Goal: Use online tool/utility: Utilize a website feature to perform a specific function

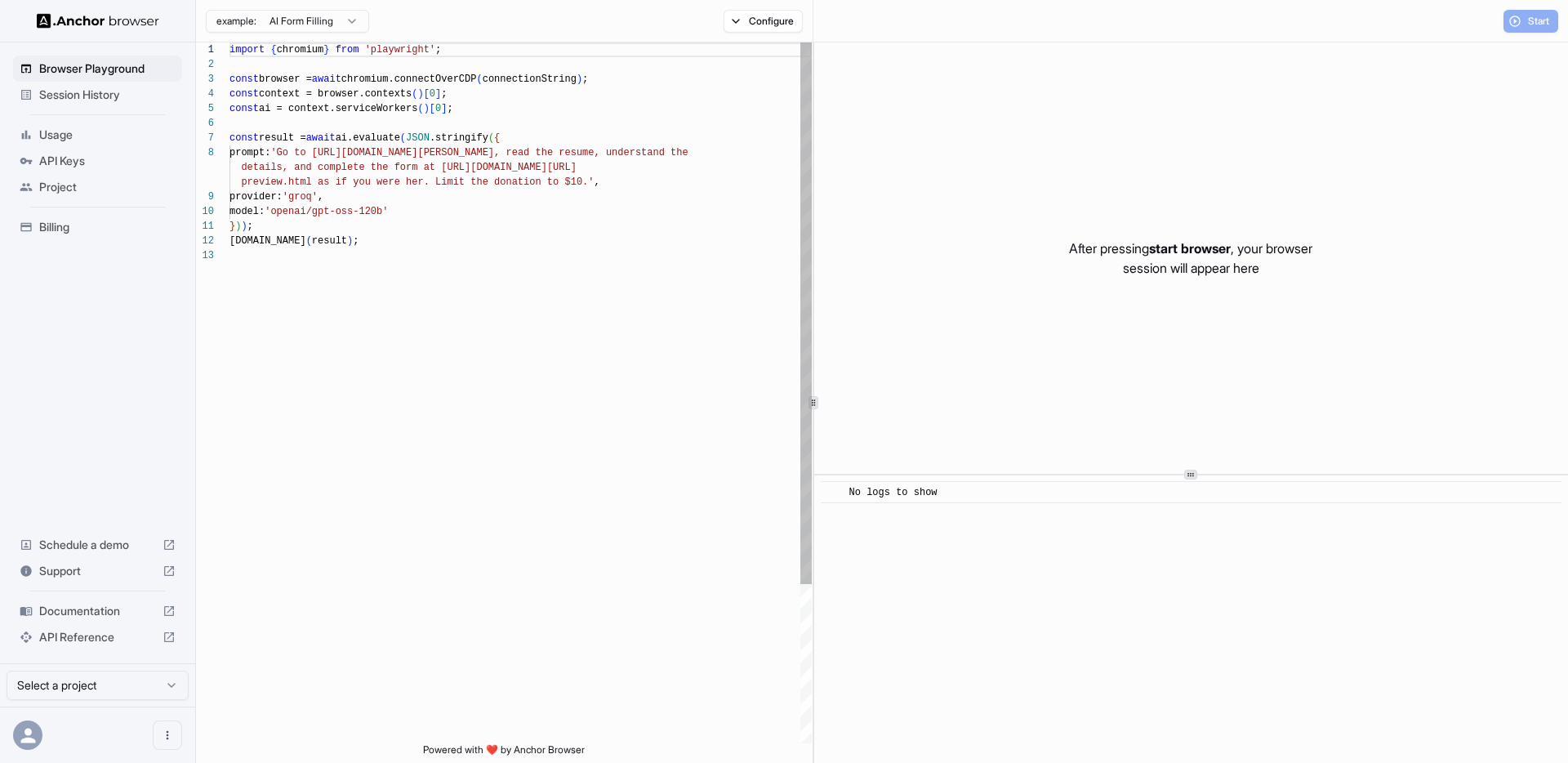
scroll to position [118, 0]
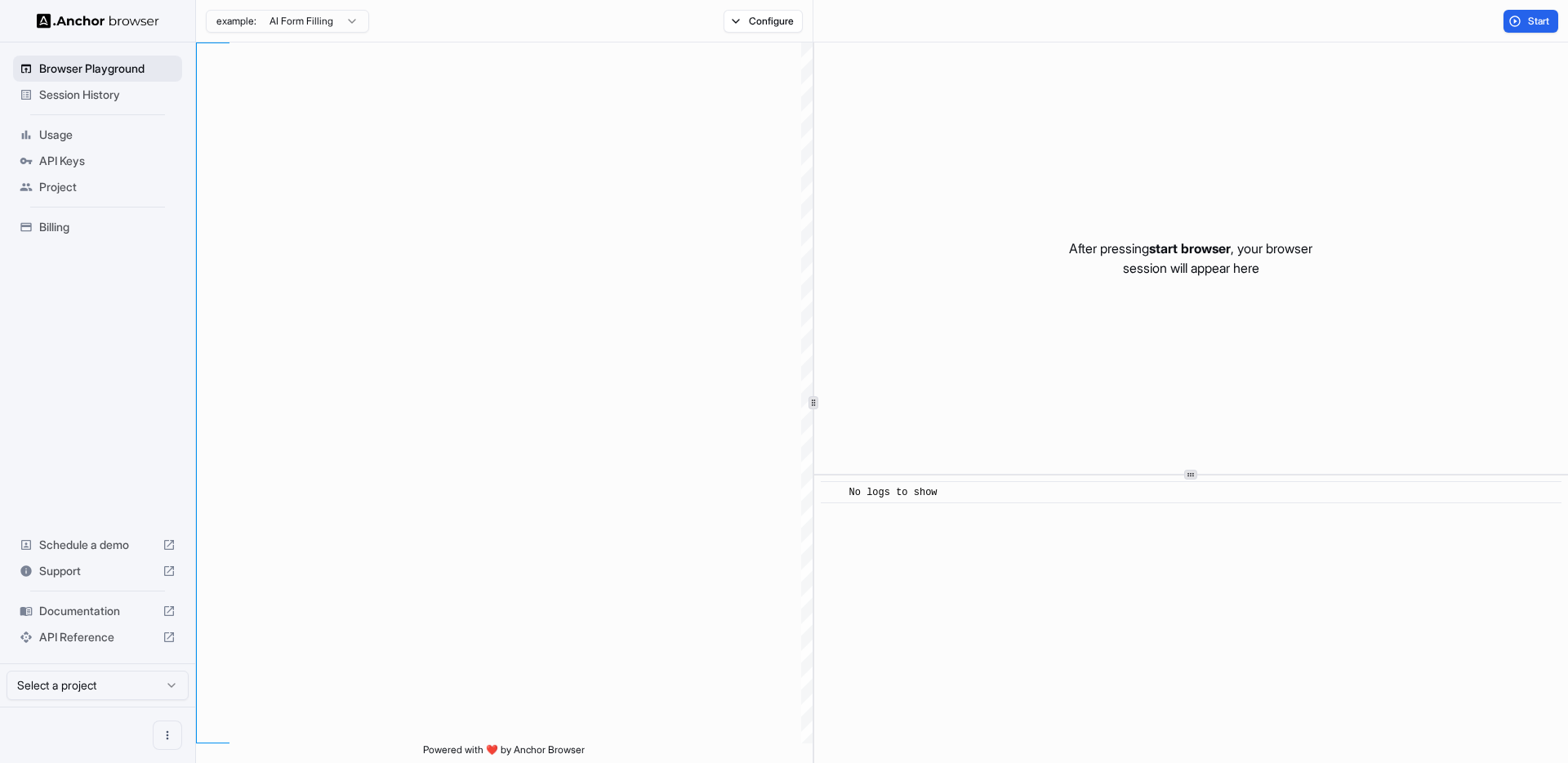
scroll to position [118, 0]
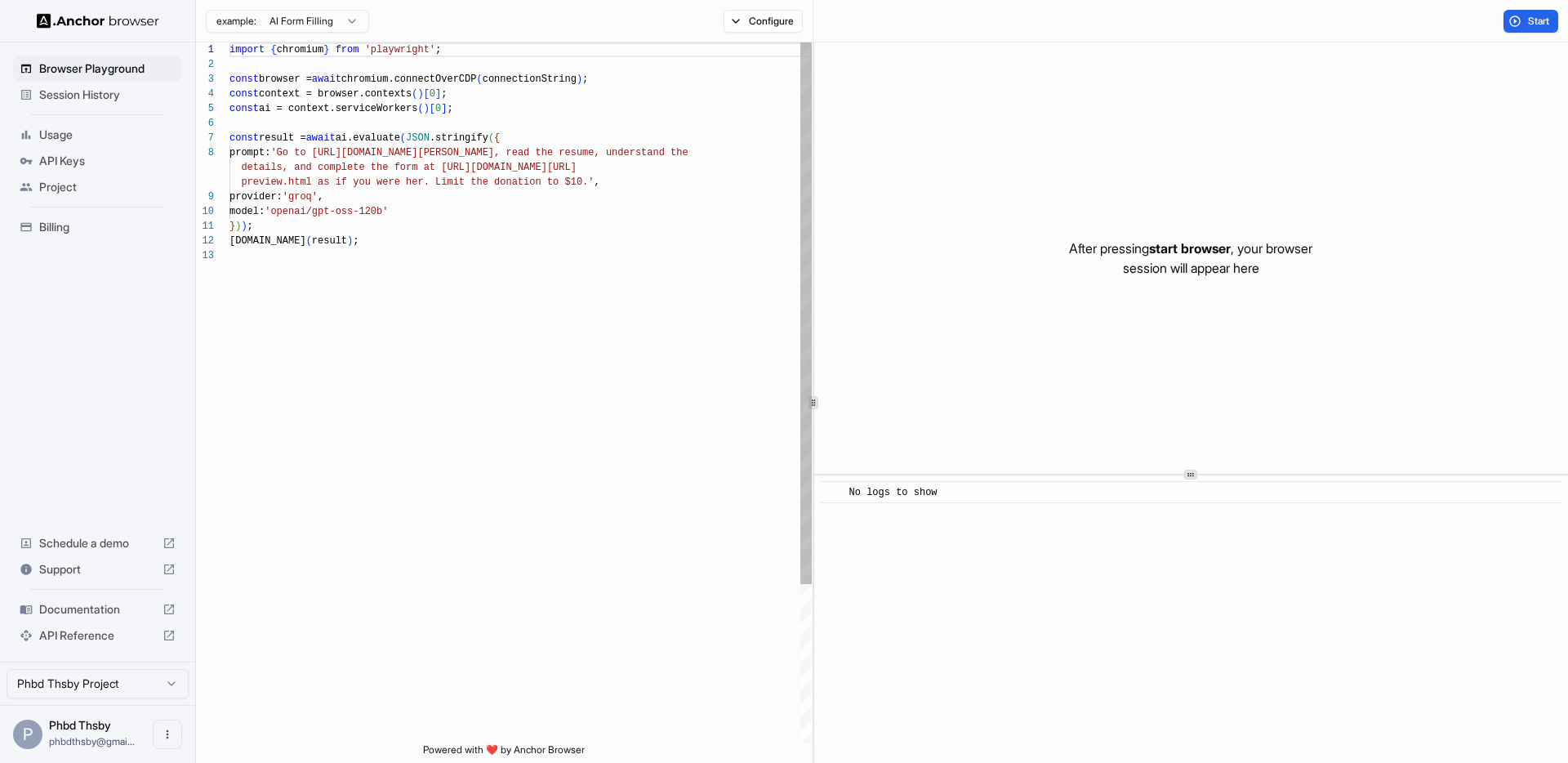
click at [308, 151] on div "import { chromium } from 'playwright' ; const browser = await chromium.connectO…" at bounding box center [521, 496] width 582 height 907
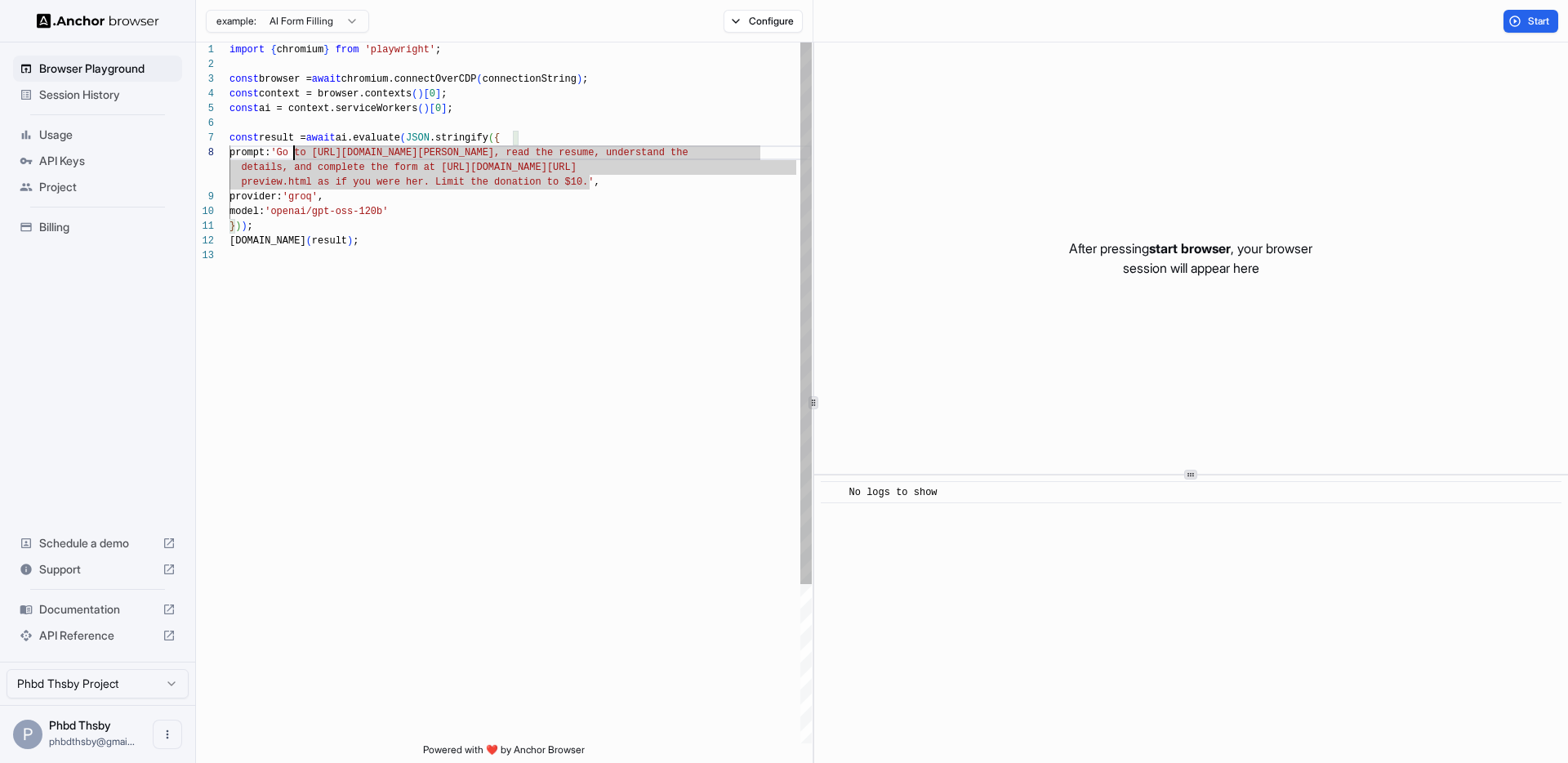
drag, startPoint x: 294, startPoint y: 151, endPoint x: 328, endPoint y: 154, distance: 34.1
click at [294, 151] on div "import { chromium } from 'playwright' ; const browser = await chromium.connectO…" at bounding box center [521, 496] width 582 height 907
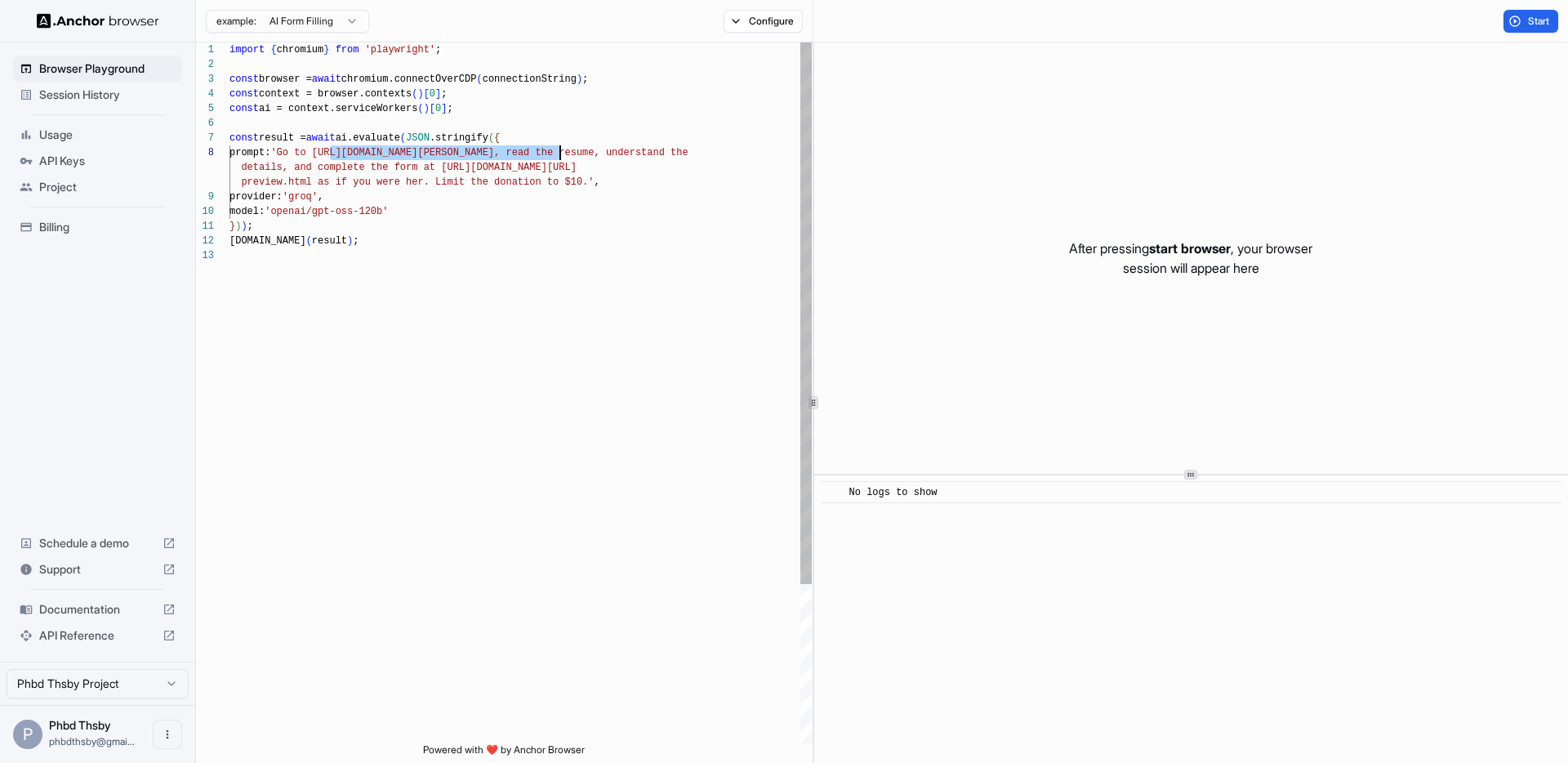
drag, startPoint x: 330, startPoint y: 152, endPoint x: 559, endPoint y: 155, distance: 229.0
click at [559, 155] on div "import { chromium } from 'playwright' ; const browser = await chromium.connectO…" at bounding box center [521, 496] width 582 height 907
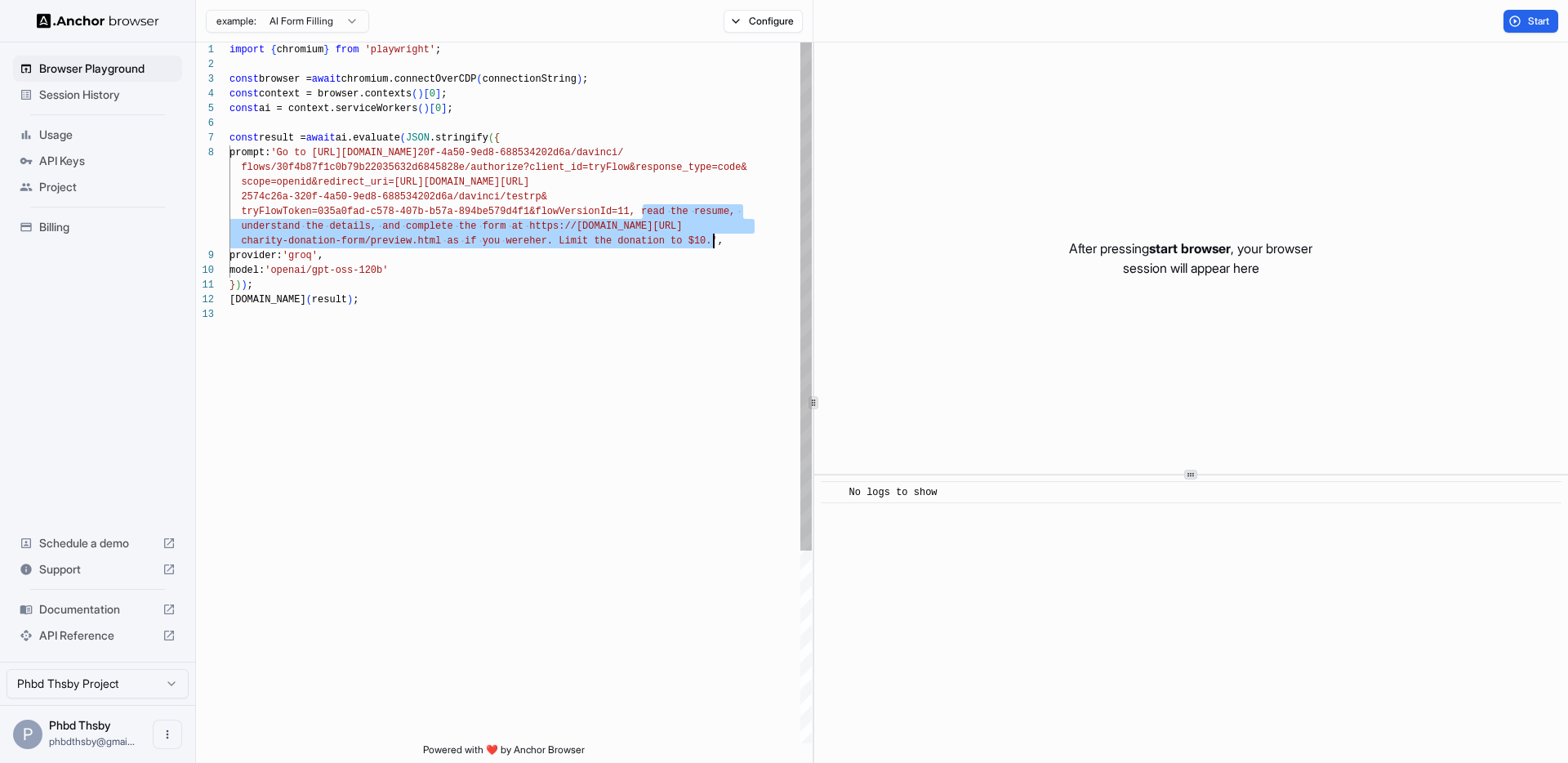
drag, startPoint x: 641, startPoint y: 210, endPoint x: 716, endPoint y: 241, distance: 81.2
click at [716, 241] on div "import { chromium } from 'playwright' ; const browser = await chromium.connectO…" at bounding box center [521, 524] width 582 height 965
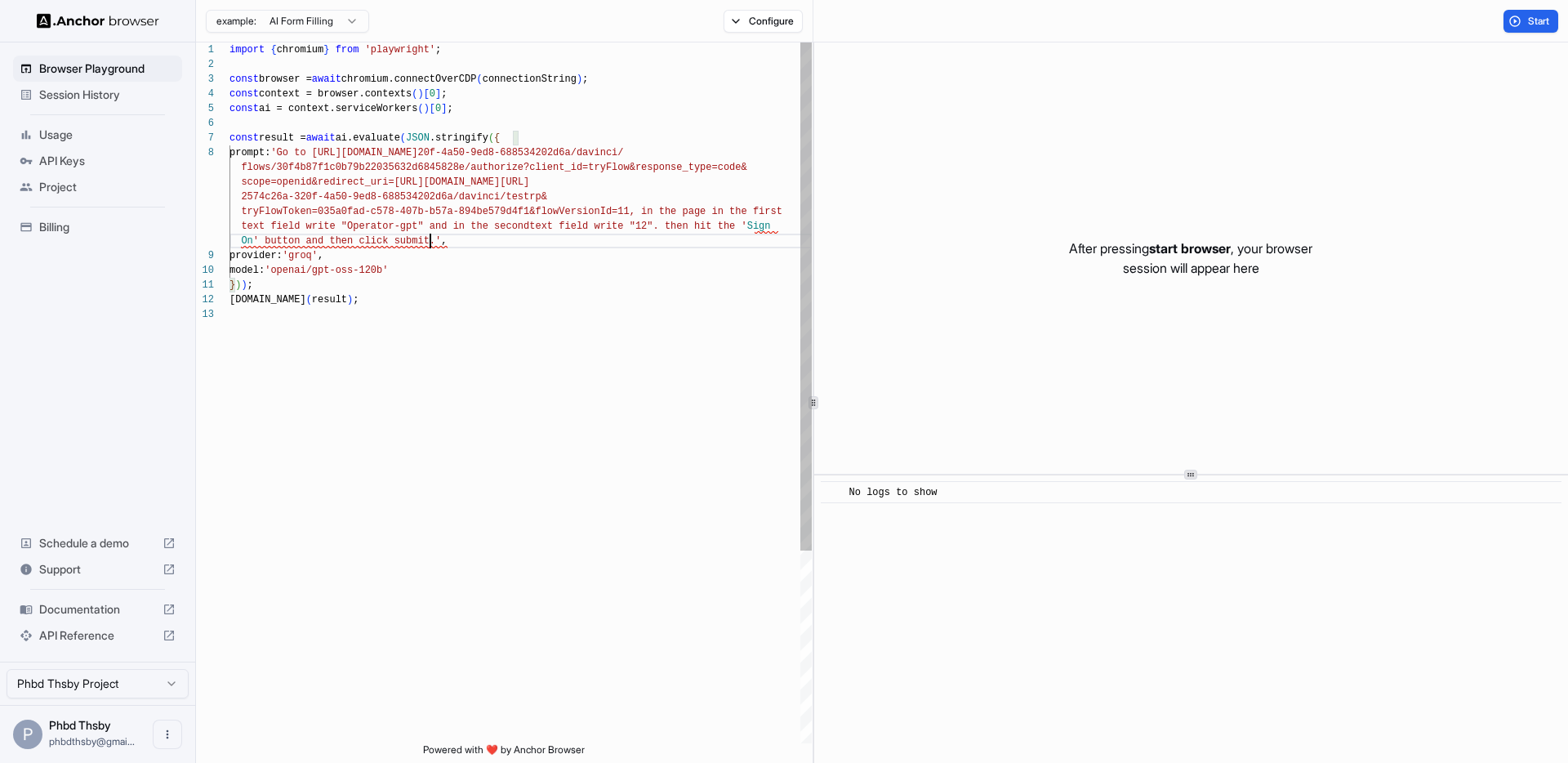
click at [755, 224] on div "import { chromium } from 'playwright' ; const browser = await chromium.connectO…" at bounding box center [521, 524] width 582 height 965
click at [259, 241] on div "import { chromium } from 'playwright' ; const browser = await chromium.connectO…" at bounding box center [521, 524] width 582 height 965
click at [1514, 26] on button "Start" at bounding box center [1529, 21] width 54 height 23
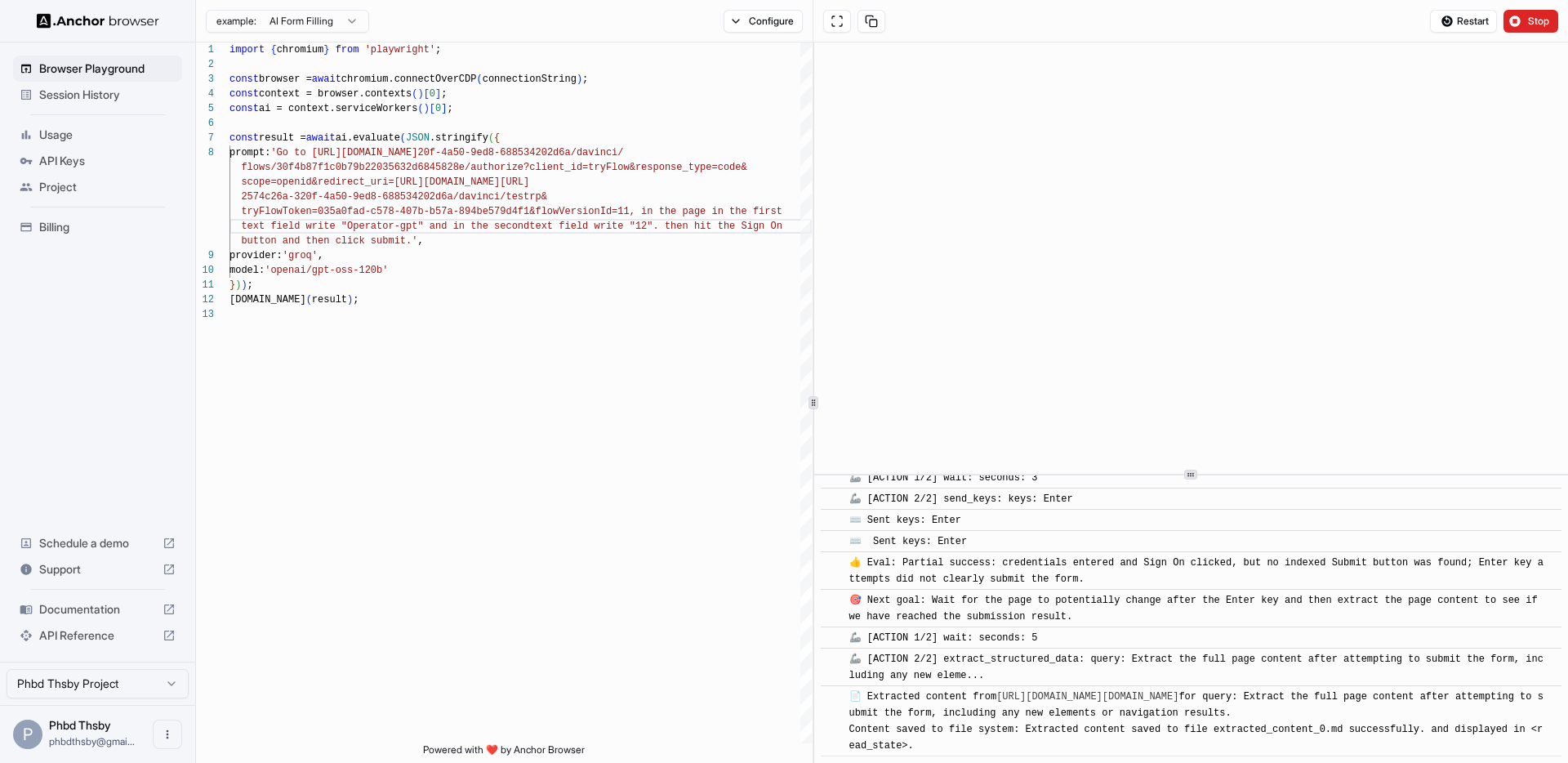
scroll to position [1343, 0]
click at [1546, 20] on span "Stop" at bounding box center [1539, 21] width 23 height 13
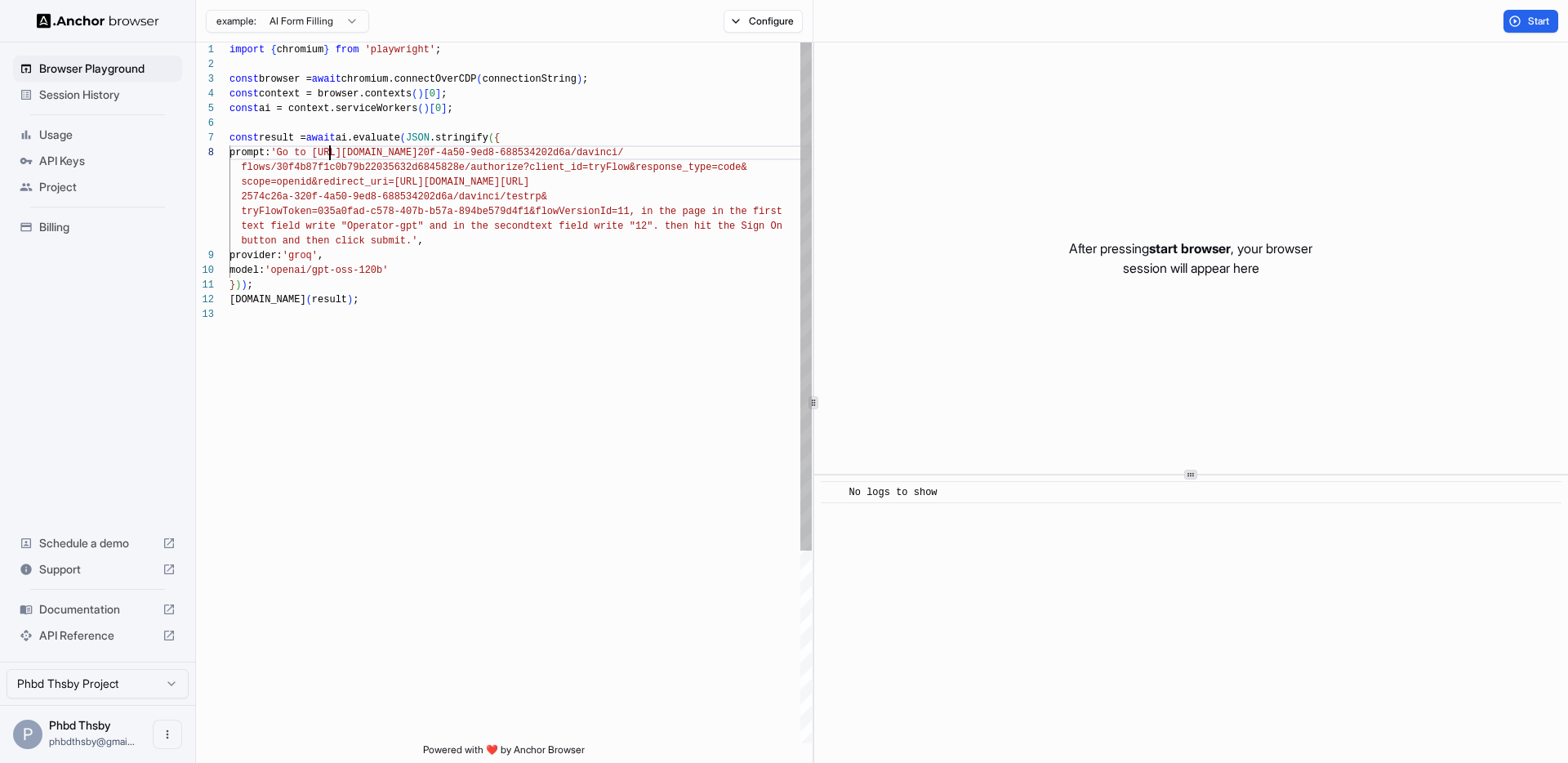
scroll to position [103, 0]
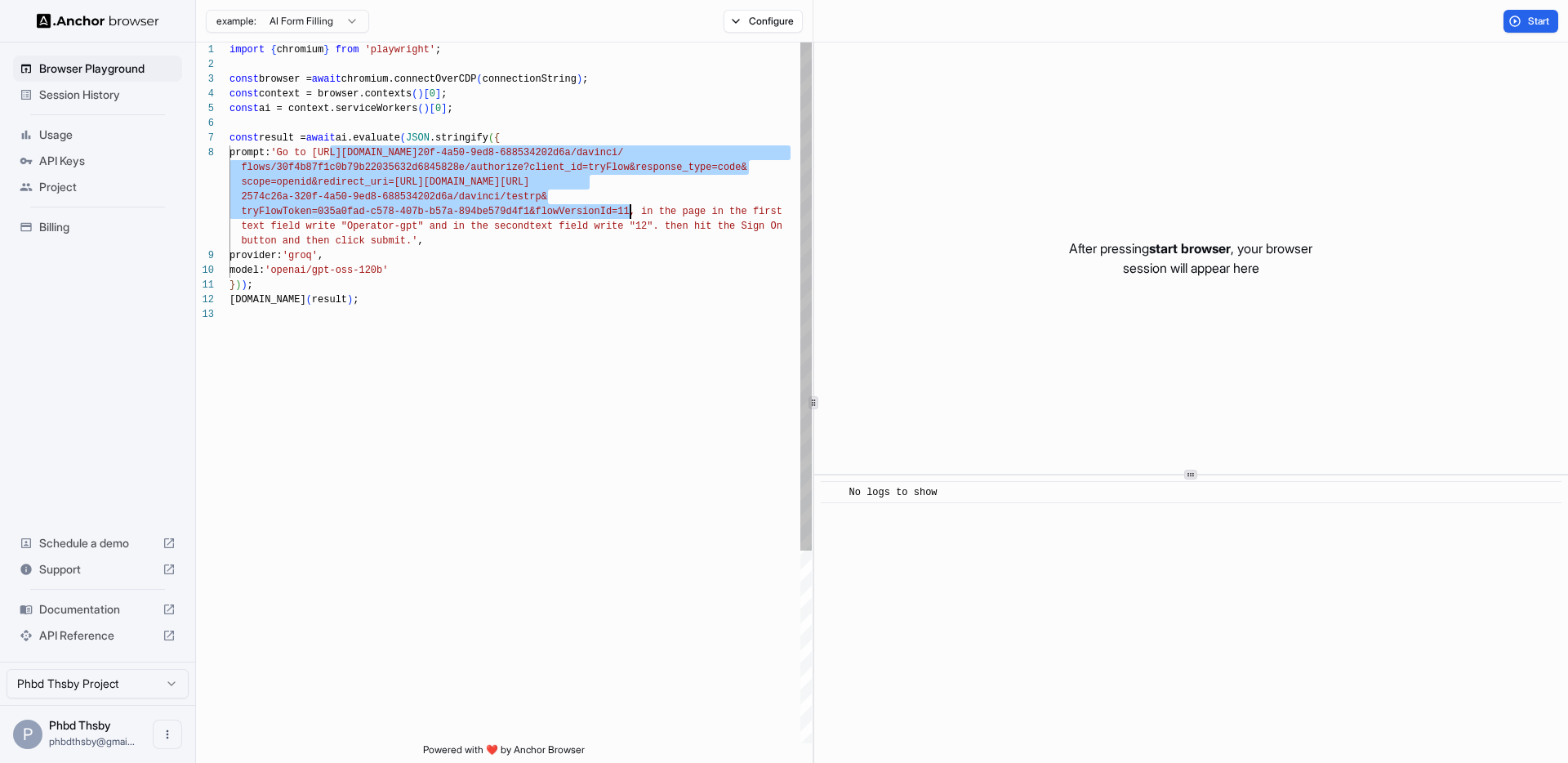
drag, startPoint x: 331, startPoint y: 151, endPoint x: 629, endPoint y: 212, distance: 304.2
click at [629, 212] on div "import { chromium } from 'playwright' ; const browser = await chromium.connectO…" at bounding box center [521, 524] width 582 height 965
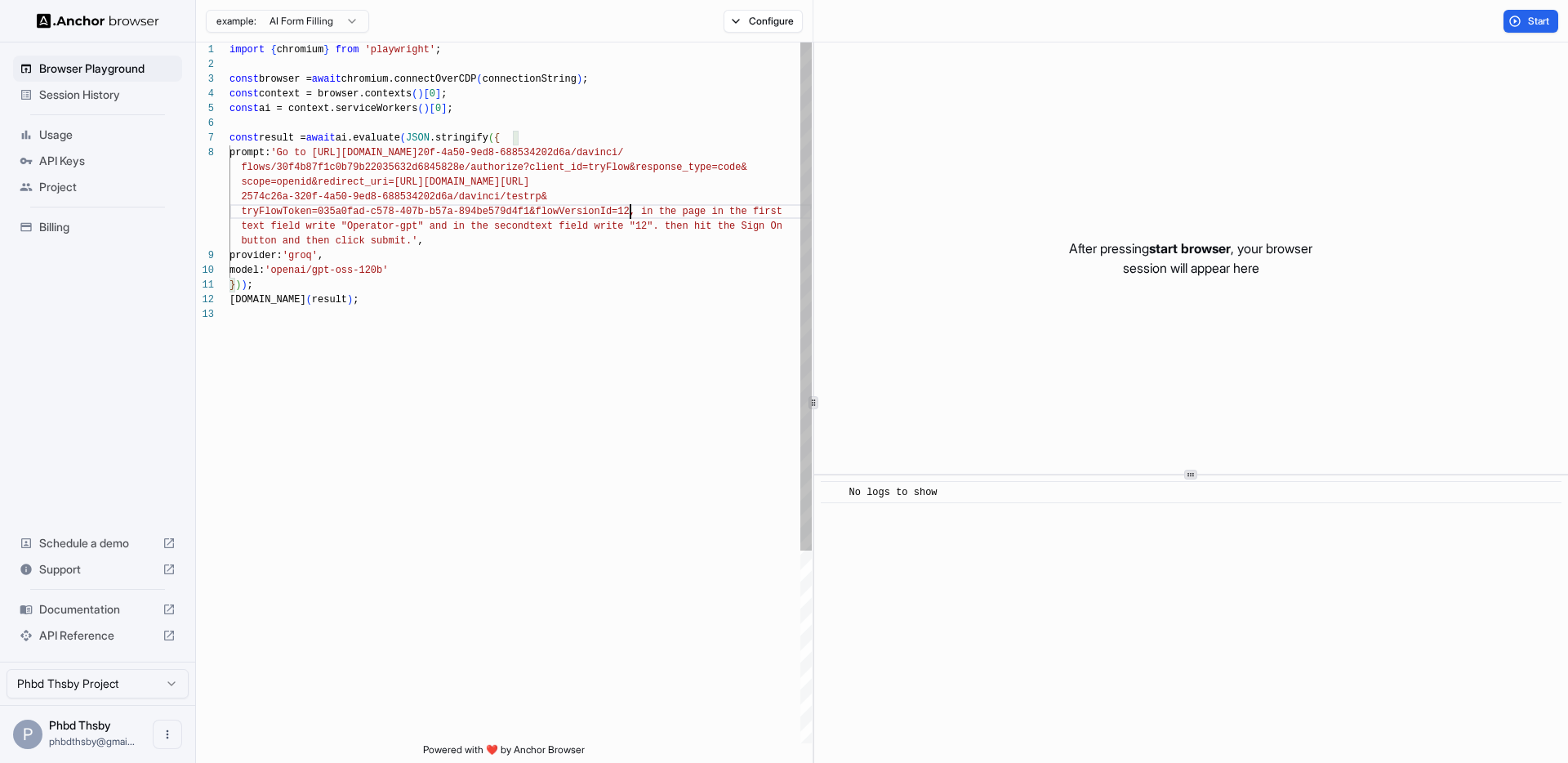
scroll to position [15, 0]
click at [1527, 20] on span "Start" at bounding box center [1539, 21] width 23 height 13
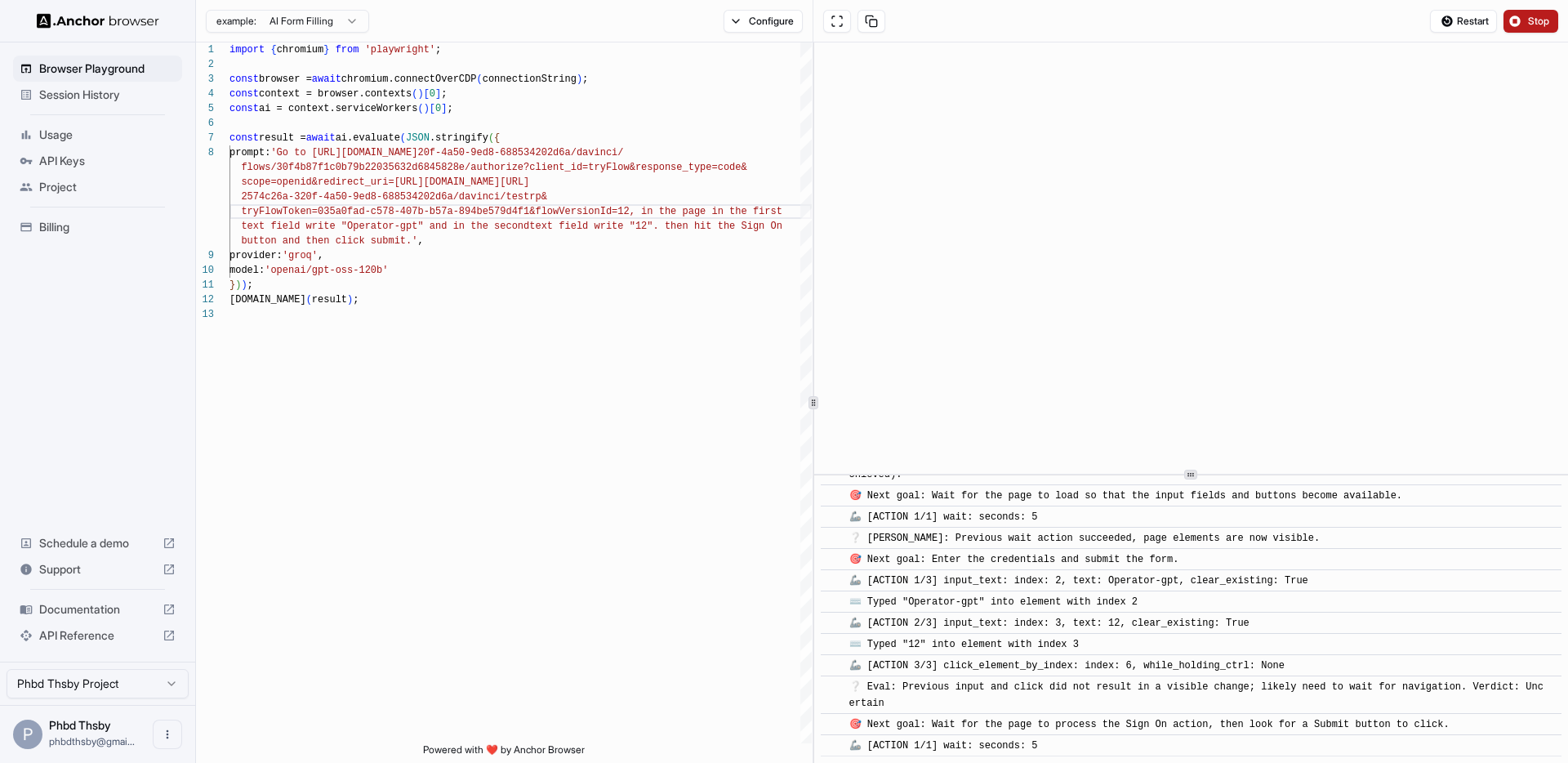
scroll to position [250, 0]
click at [1539, 18] on span "Stop" at bounding box center [1539, 21] width 23 height 13
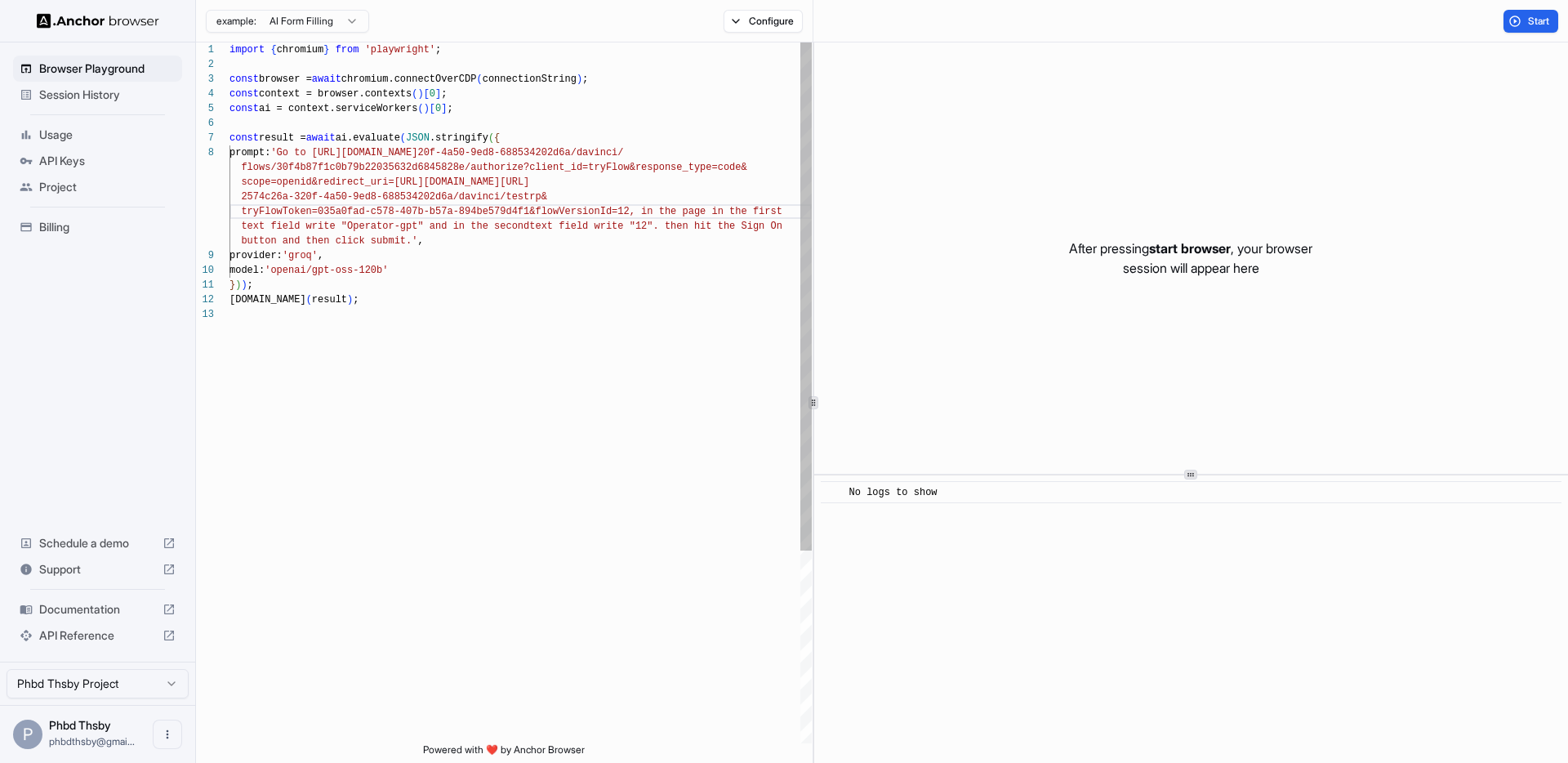
type textarea "**********"
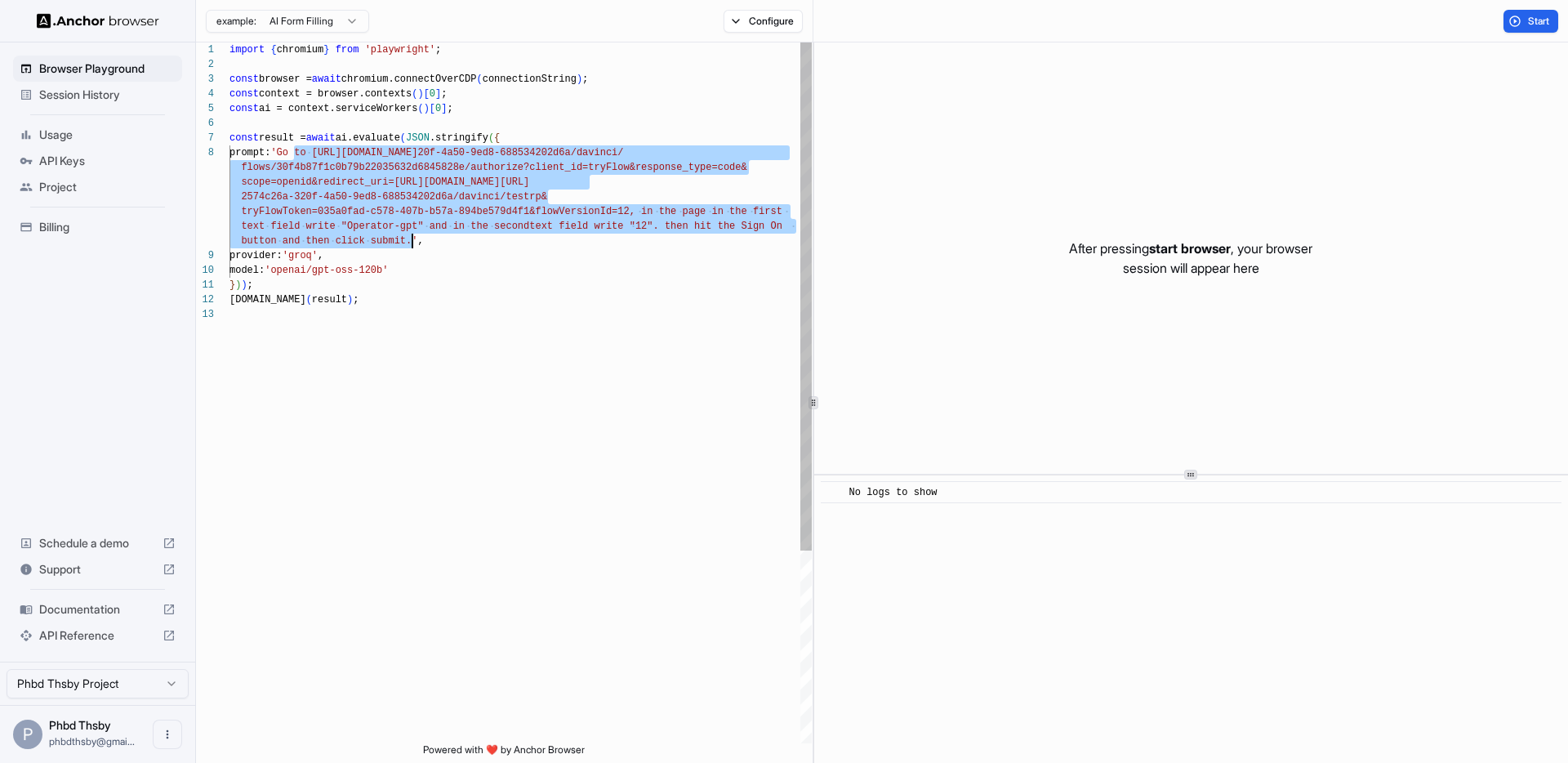
drag, startPoint x: 296, startPoint y: 149, endPoint x: 413, endPoint y: 241, distance: 148.8
click at [413, 241] on div "import { chromium } from 'playwright' ; const browser = await chromium.connectO…" at bounding box center [521, 524] width 582 height 965
